Goal: Information Seeking & Learning: Learn about a topic

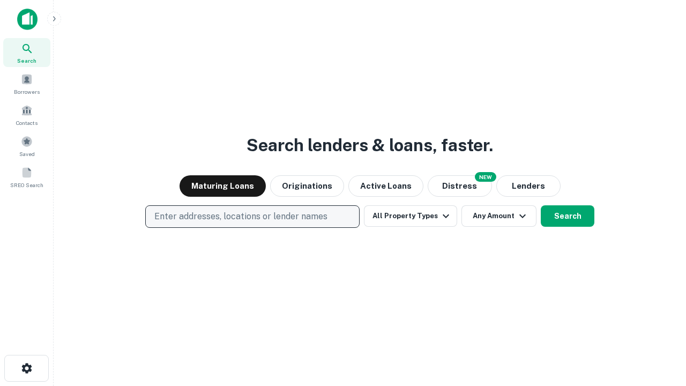
click at [252, 217] on p "Enter addresses, locations or lender names" at bounding box center [240, 216] width 173 height 13
type input "**********"
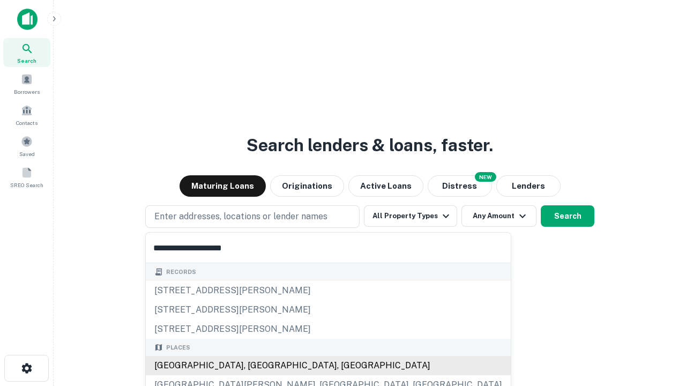
click at [256, 366] on div "Santa Monica, CA, USA" at bounding box center [328, 365] width 365 height 19
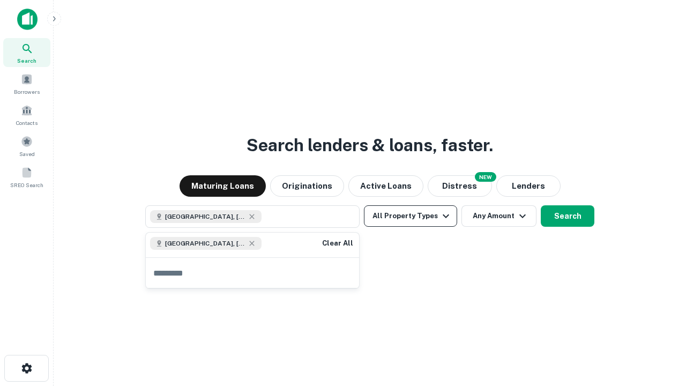
click at [411, 216] on button "All Property Types" at bounding box center [410, 215] width 93 height 21
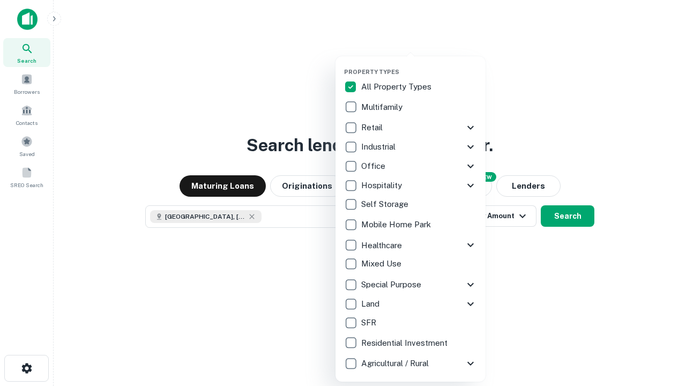
click at [419, 65] on button "button" at bounding box center [419, 65] width 150 height 1
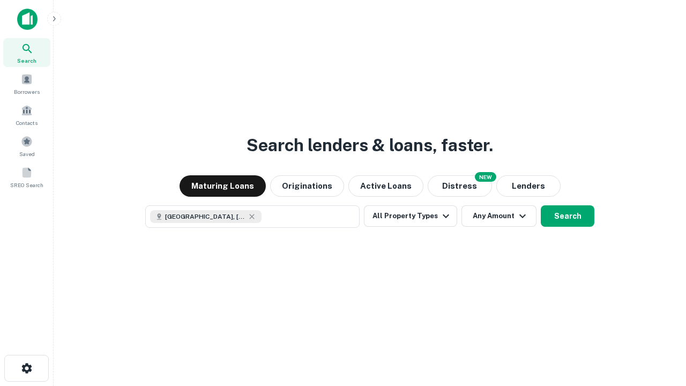
scroll to position [17, 0]
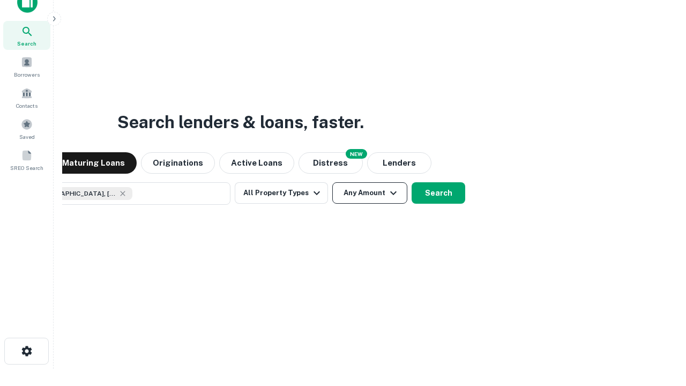
click at [332, 182] on button "Any Amount" at bounding box center [369, 192] width 75 height 21
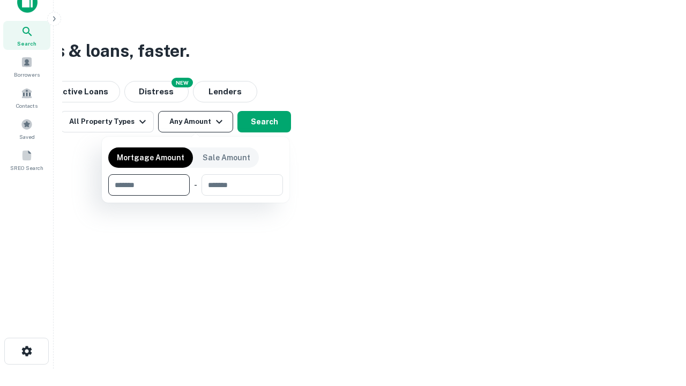
type input "*******"
click at [196, 196] on button "button" at bounding box center [195, 196] width 175 height 1
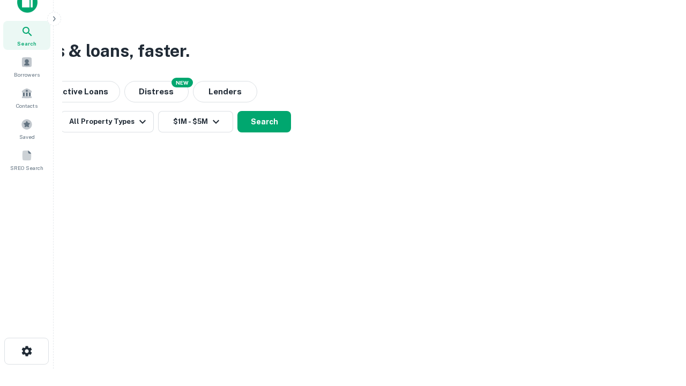
scroll to position [6, 198]
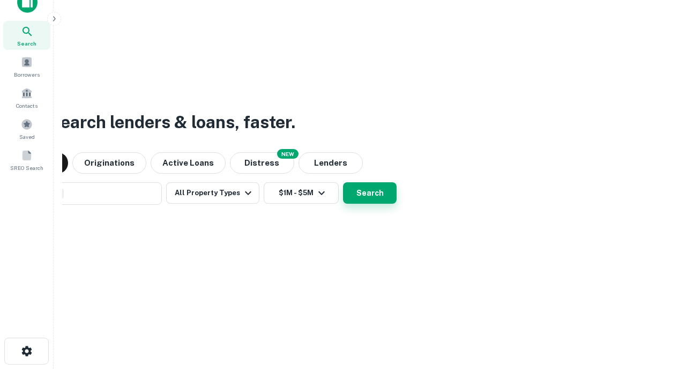
click at [343, 182] on button "Search" at bounding box center [370, 192] width 54 height 21
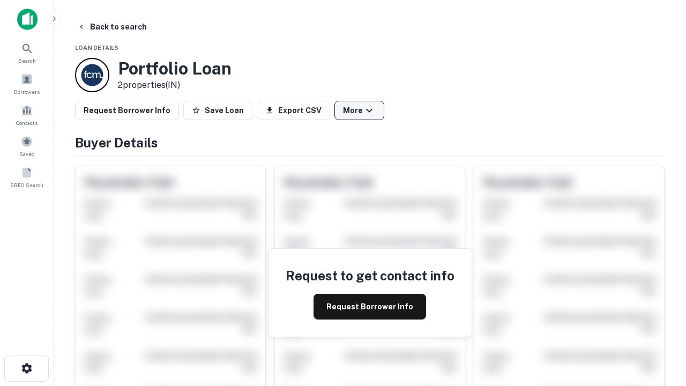
click at [359, 110] on button "More" at bounding box center [360, 110] width 50 height 19
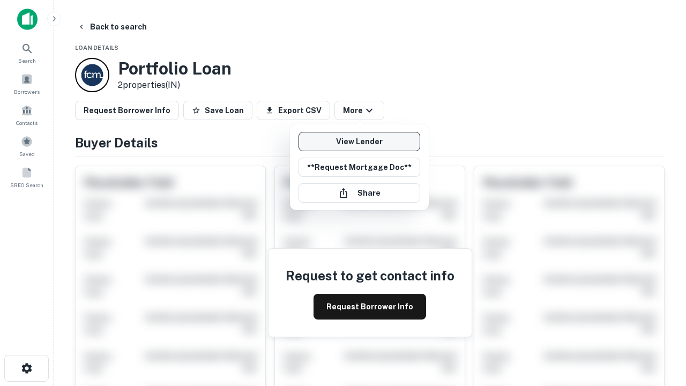
click at [359, 142] on link "View Lender" at bounding box center [360, 141] width 122 height 19
